Goal: Ask a question

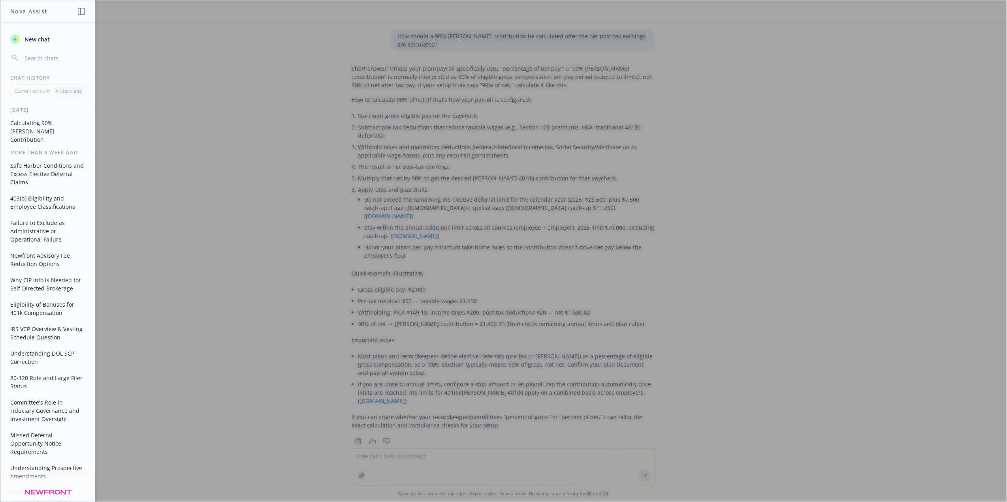
click at [412, 468] on div at bounding box center [503, 251] width 1006 height 502
click at [388, 460] on div at bounding box center [503, 251] width 1006 height 502
click at [386, 460] on div at bounding box center [503, 251] width 1006 height 502
click at [363, 478] on div at bounding box center [503, 251] width 1006 height 502
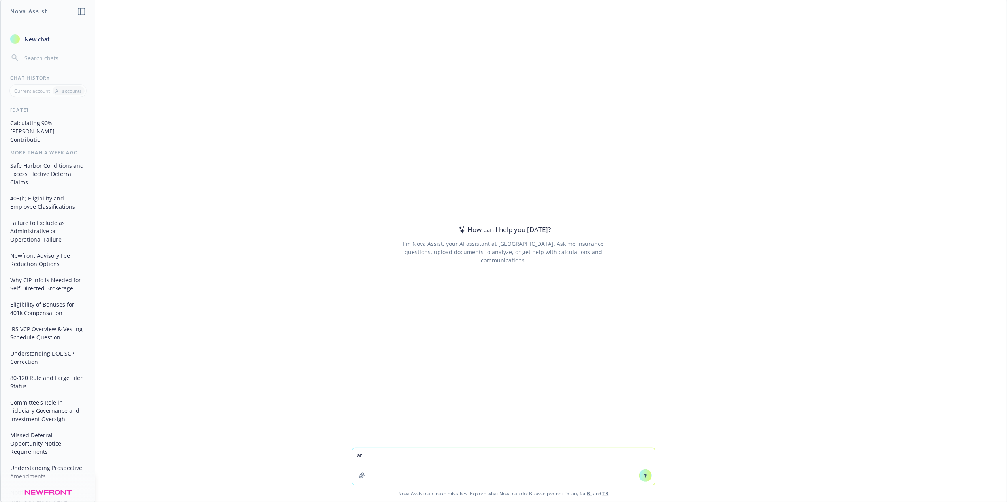
type textarea "a"
type textarea "d"
type textarea "do 457(b) plan go through discrimination testing?"
